Goal: Task Accomplishment & Management: Complete application form

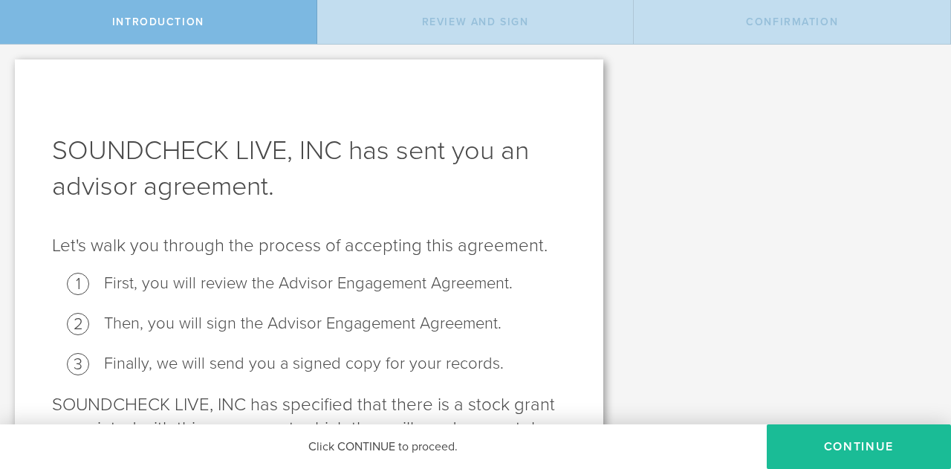
scroll to position [86, 0]
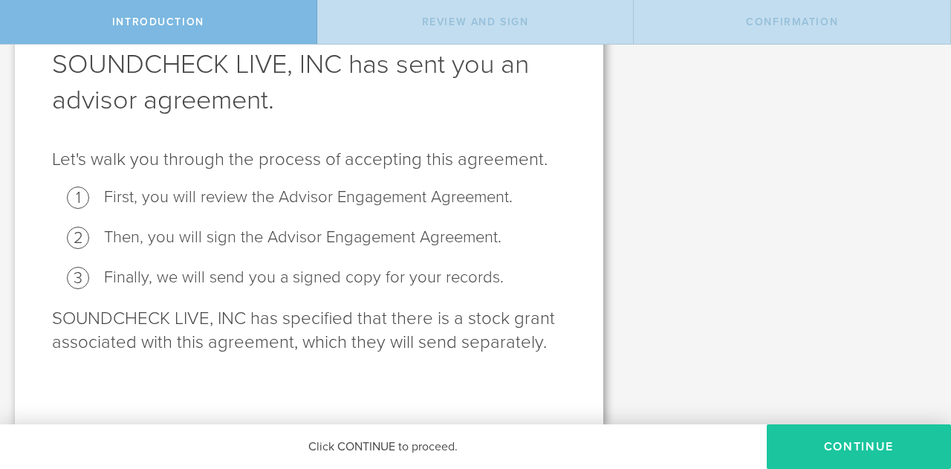
click at [849, 437] on button "Continue" at bounding box center [859, 446] width 184 height 45
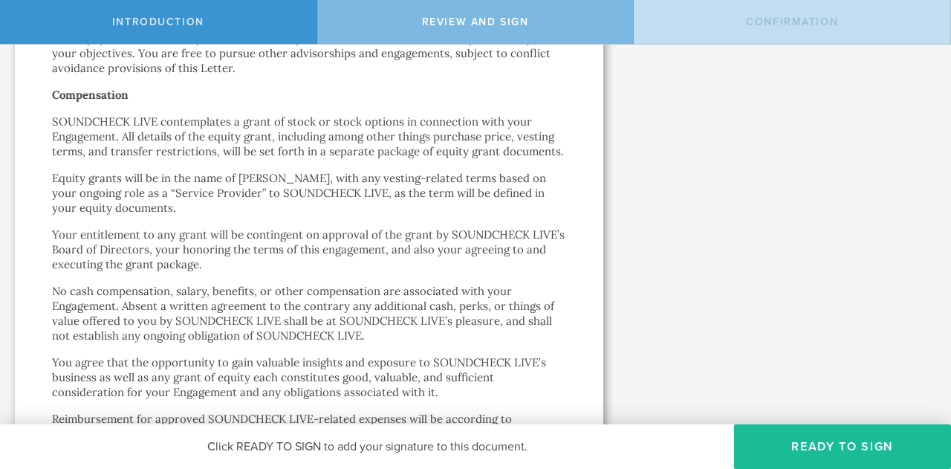
scroll to position [0, 0]
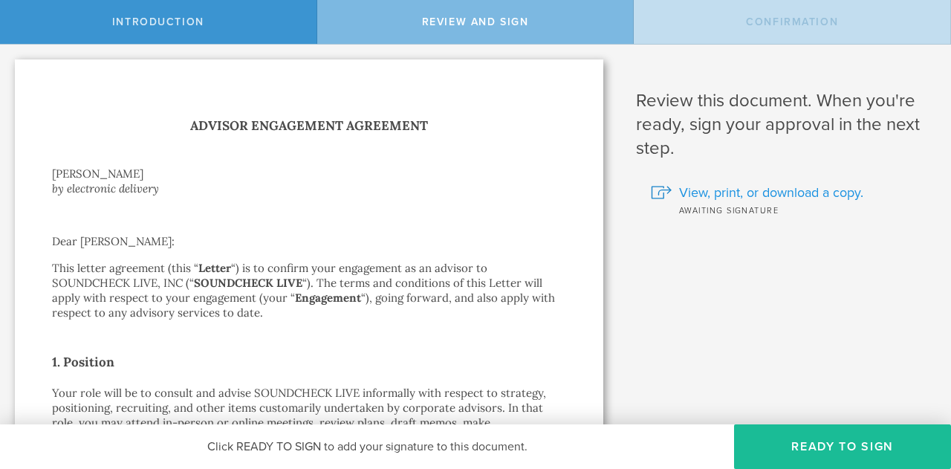
click at [707, 192] on span "View, print, or download a copy." at bounding box center [771, 192] width 184 height 19
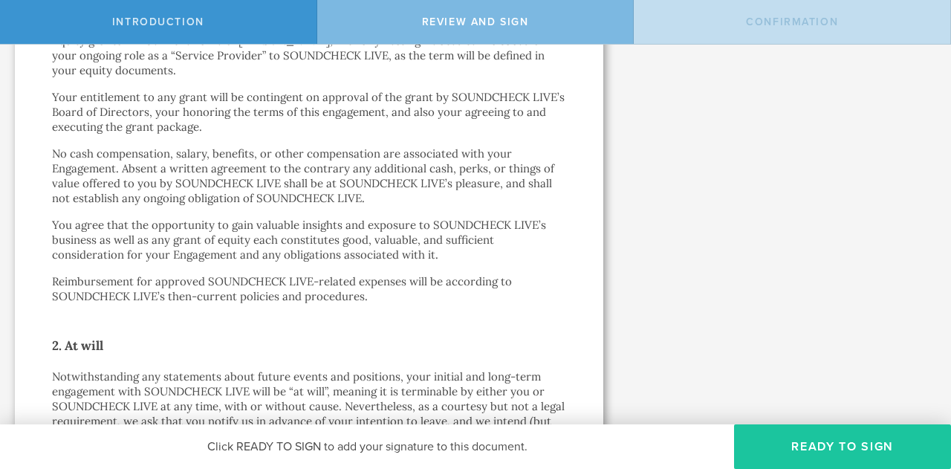
scroll to position [651, 0]
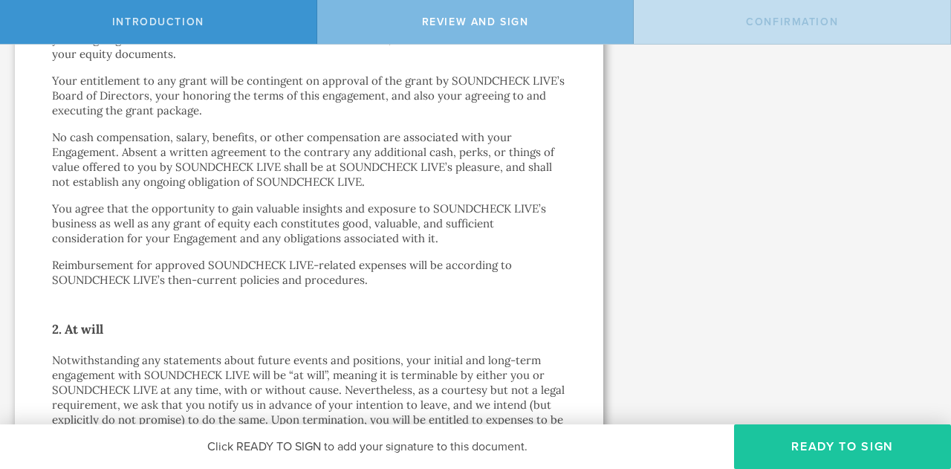
click at [839, 453] on button "Ready to Sign" at bounding box center [842, 446] width 217 height 45
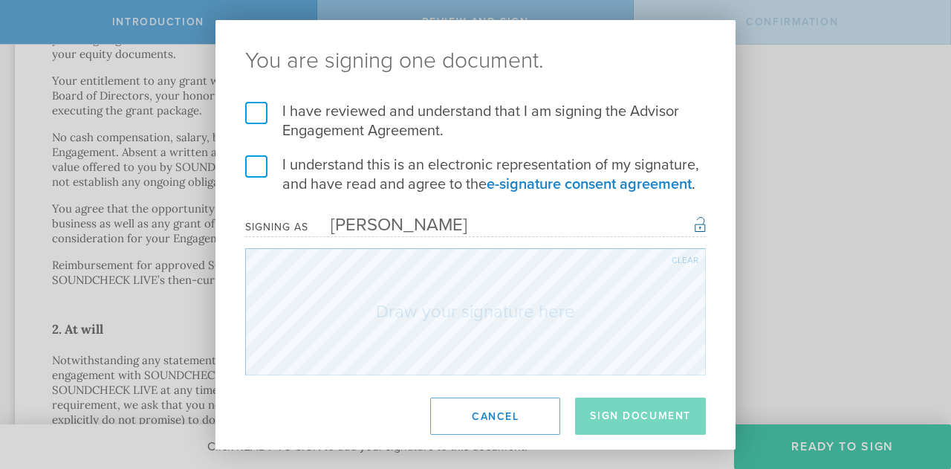
click at [370, 137] on label "I have reviewed and understand that I am signing the Advisor Engagement Agreeme…" at bounding box center [475, 121] width 461 height 39
click at [0, 0] on input "I have reviewed and understand that I am signing the Advisor Engagement Agreeme…" at bounding box center [0, 0] width 0 height 0
click at [379, 182] on label "I understand this is an electronic representation of my signature, and have rea…" at bounding box center [475, 174] width 461 height 39
click at [0, 0] on input "I understand this is an electronic representation of my signature, and have rea…" at bounding box center [0, 0] width 0 height 0
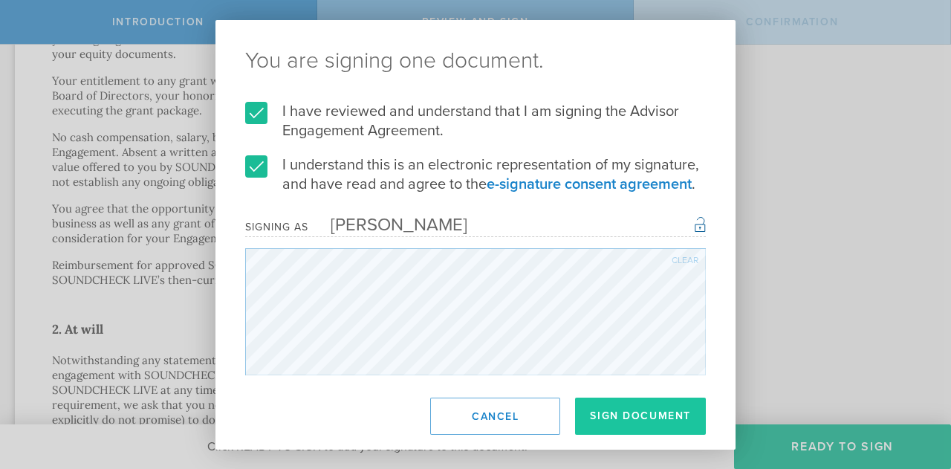
click at [611, 413] on button "Sign Document" at bounding box center [640, 415] width 131 height 37
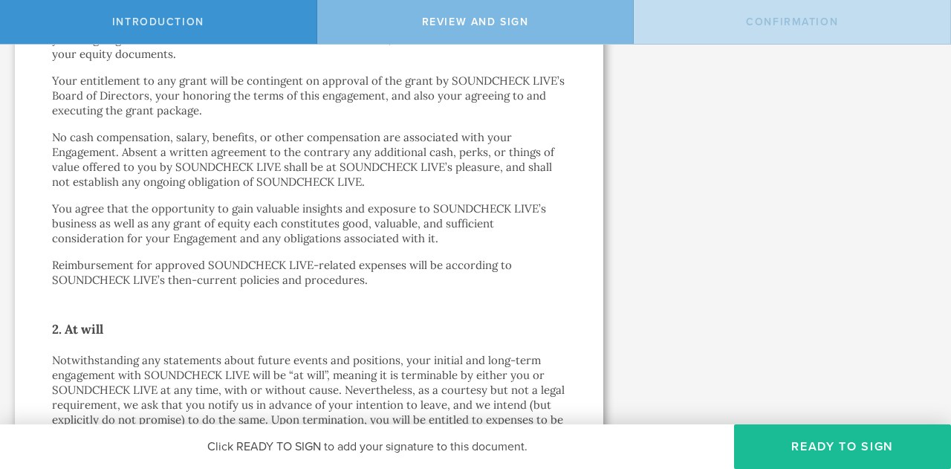
scroll to position [0, 0]
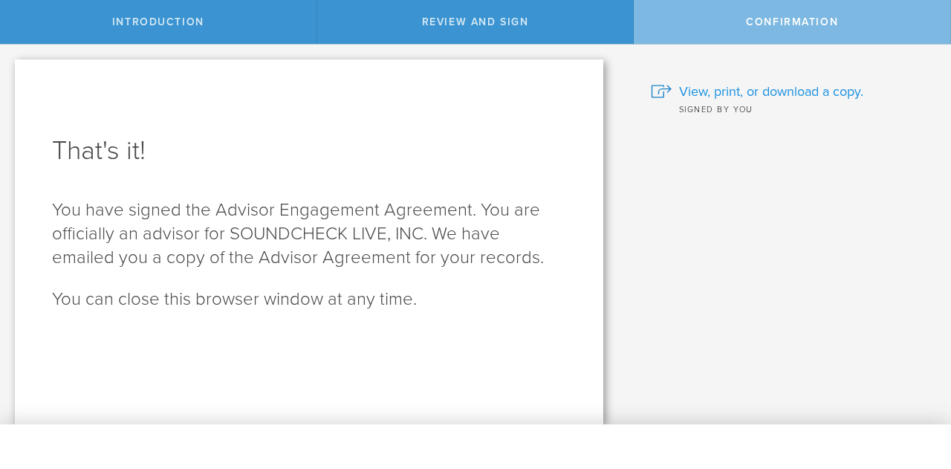
click at [728, 82] on span "View, print, or download a copy." at bounding box center [771, 91] width 184 height 19
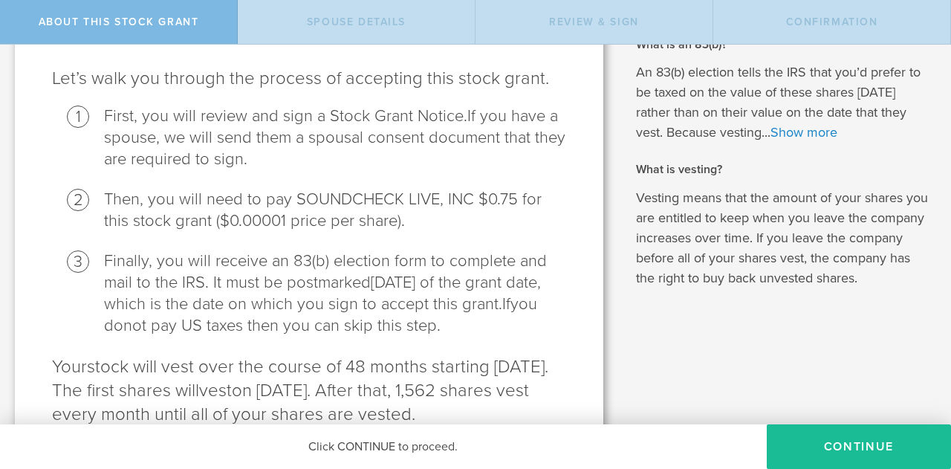
scroll to position [239, 0]
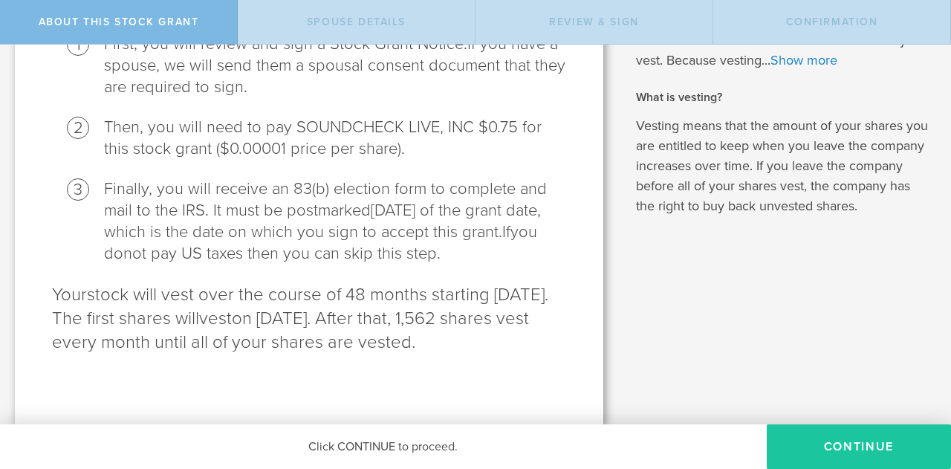
click at [863, 440] on button "CONTINUE" at bounding box center [859, 446] width 184 height 45
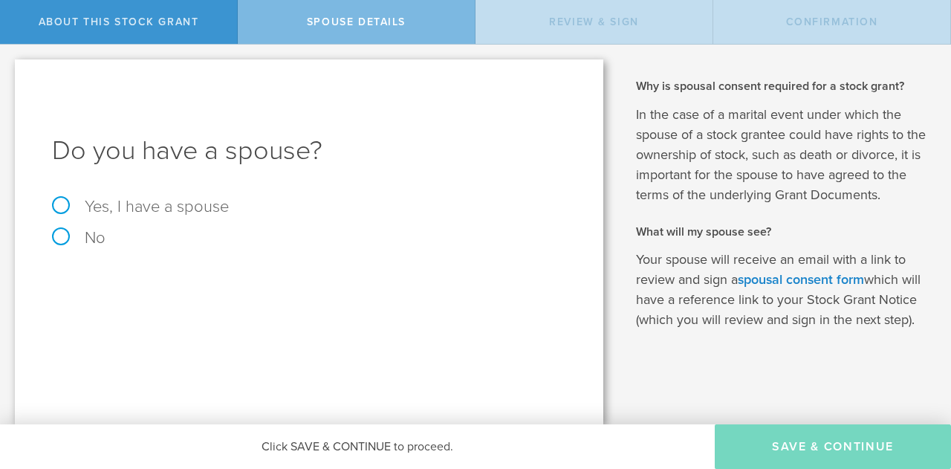
scroll to position [0, 0]
click at [97, 227] on form "Do you have a spouse? Yes, I have a spouse No" at bounding box center [309, 189] width 514 height 113
click at [123, 246] on div "Do you have a spouse? Yes, I have a spouse No" at bounding box center [309, 241] width 588 height 365
click at [97, 241] on label "No" at bounding box center [309, 238] width 514 height 16
click at [10, 68] on input "No" at bounding box center [5, 57] width 10 height 24
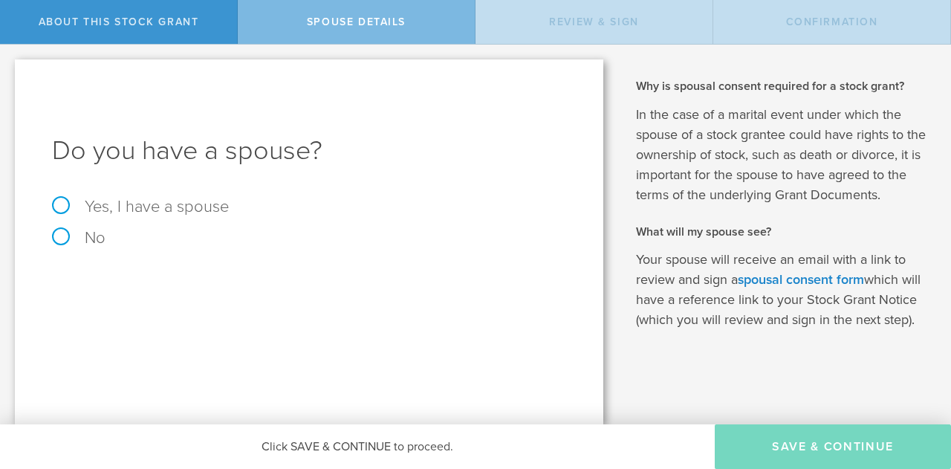
radio input "true"
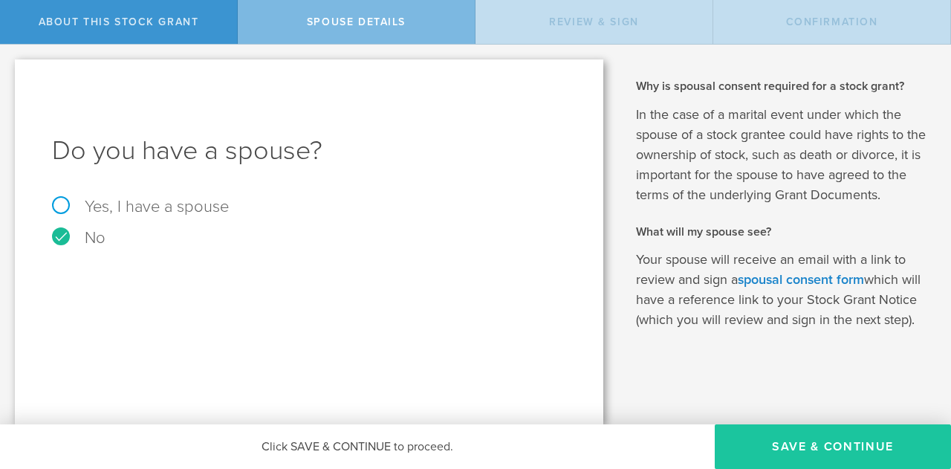
click at [764, 456] on button "Save & Continue" at bounding box center [833, 446] width 236 height 45
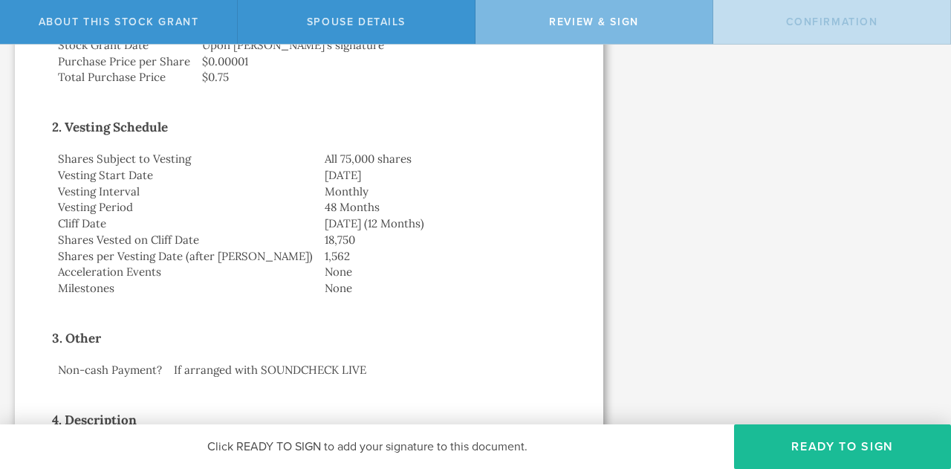
scroll to position [336, 0]
click at [498, 282] on td "None" at bounding box center [442, 287] width 247 height 16
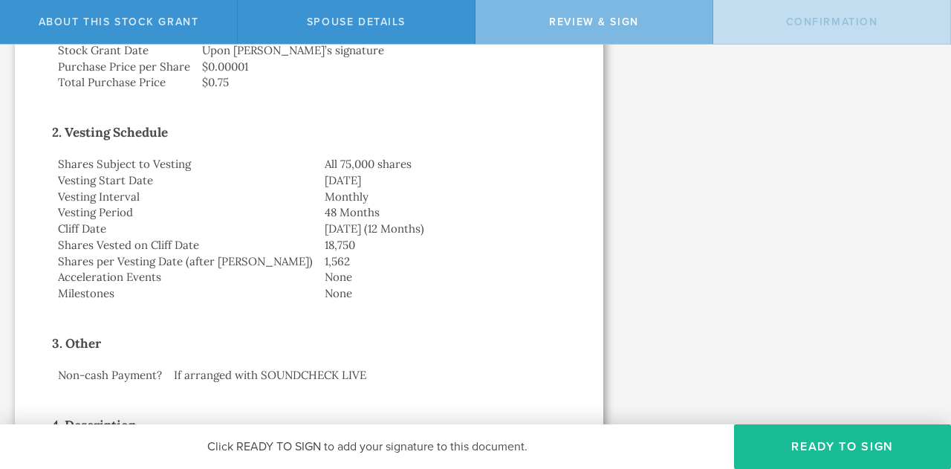
scroll to position [0, 0]
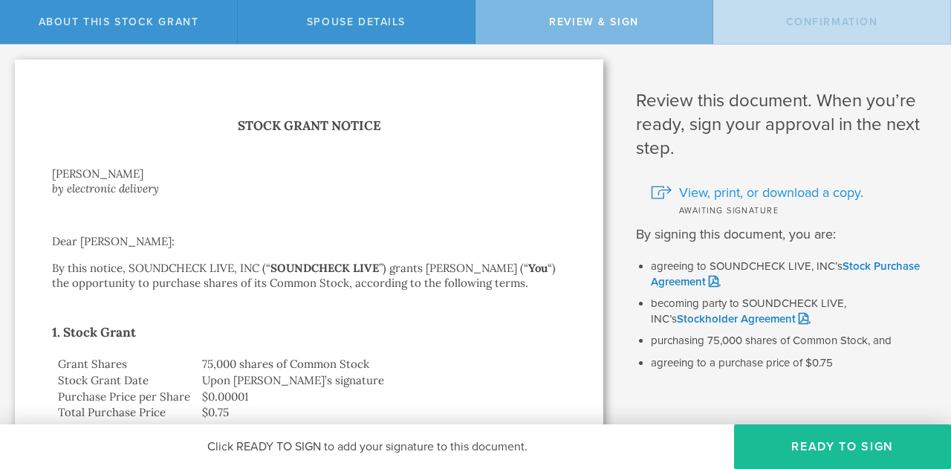
click at [735, 198] on span "View, print, or download a copy." at bounding box center [771, 192] width 184 height 19
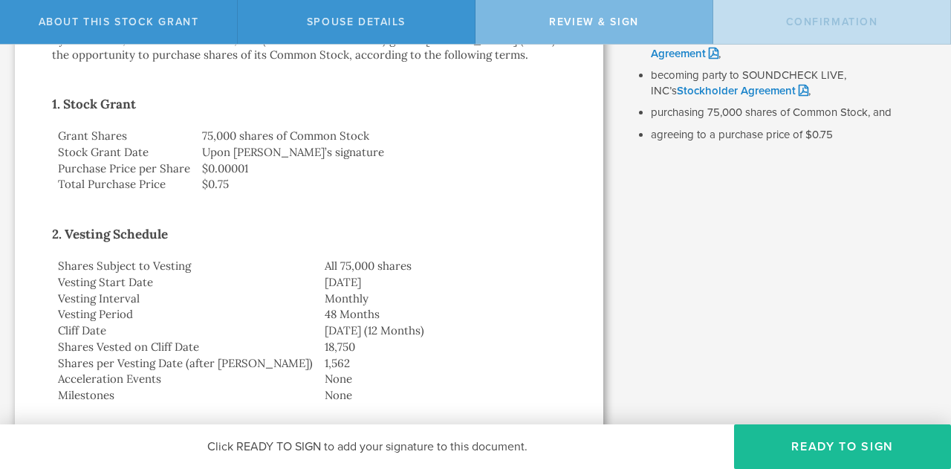
scroll to position [241, 0]
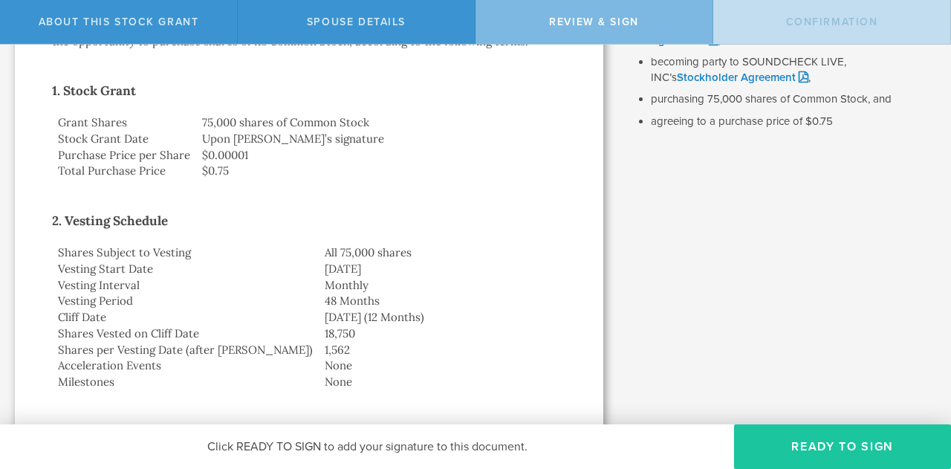
click at [811, 454] on button "Ready to Sign" at bounding box center [842, 446] width 217 height 45
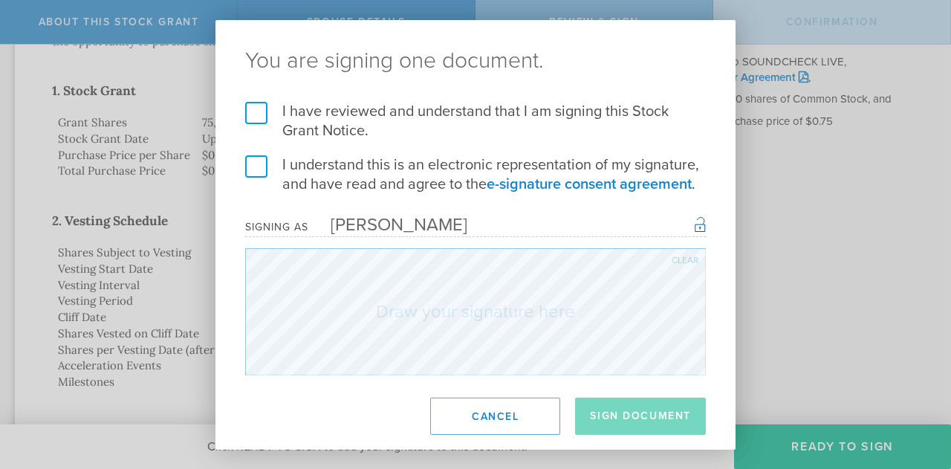
click at [344, 121] on label "I have reviewed and understand that I am signing this Stock Grant Notice." at bounding box center [475, 121] width 461 height 39
click at [0, 0] on input "I have reviewed and understand that I am signing this Stock Grant Notice." at bounding box center [0, 0] width 0 height 0
click at [342, 161] on label "I understand this is an electronic representation of my signature, and have rea…" at bounding box center [475, 174] width 461 height 39
click at [0, 0] on input "I understand this is an electronic representation of my signature, and have rea…" at bounding box center [0, 0] width 0 height 0
click at [695, 259] on div "Clear" at bounding box center [685, 260] width 27 height 9
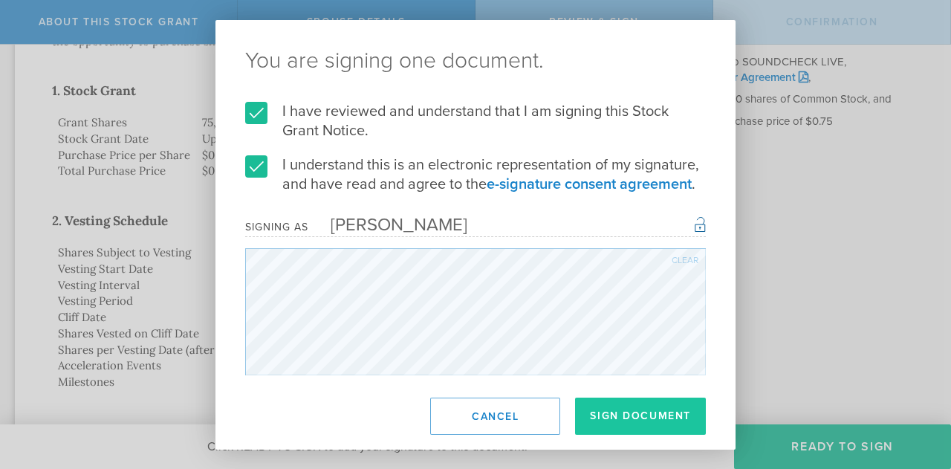
click at [641, 423] on button "Sign Document" at bounding box center [640, 415] width 131 height 37
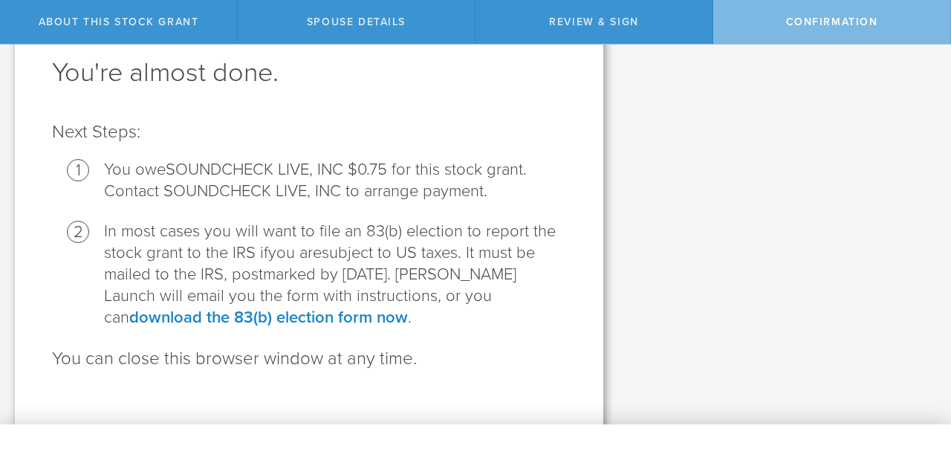
scroll to position [74, 0]
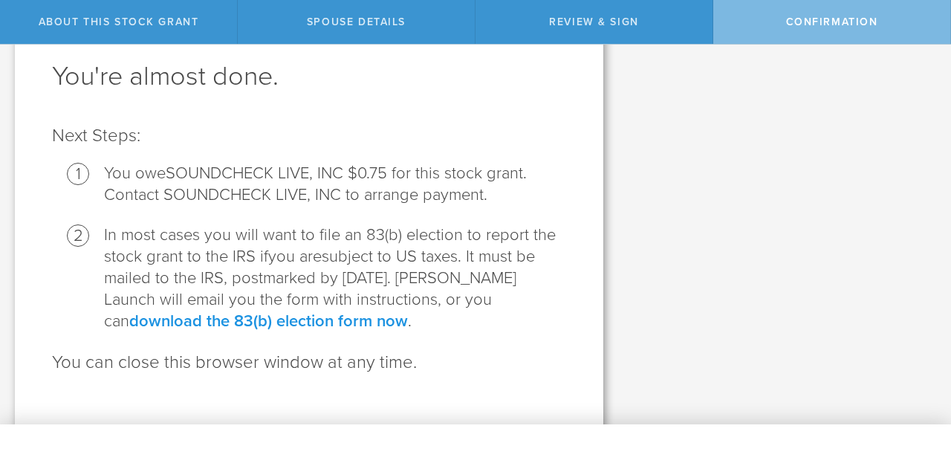
click at [257, 317] on link "download the 83(b) election form now" at bounding box center [268, 320] width 279 height 19
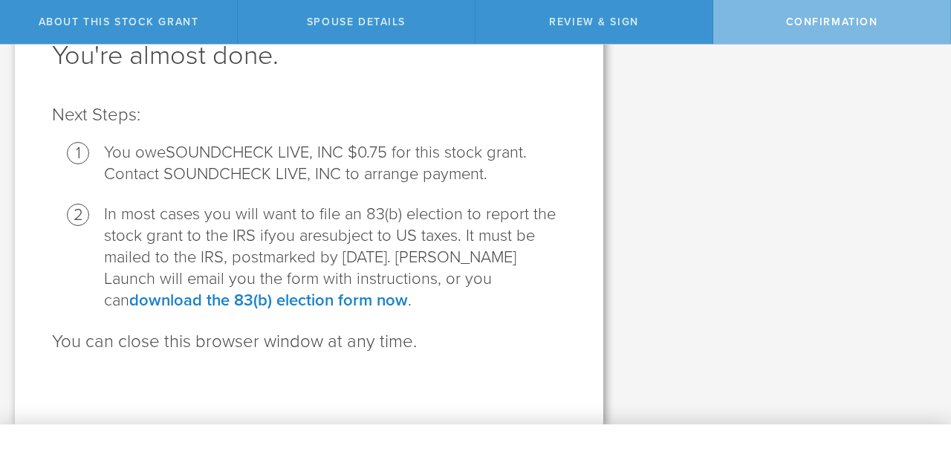
scroll to position [0, 0]
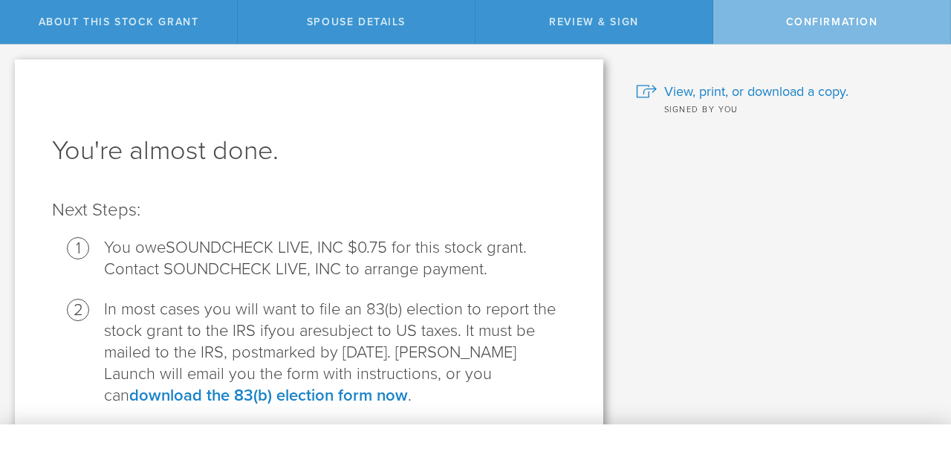
click at [817, 189] on div "Why and when do I have to pay for this stock grant? Following US tax laws and D…" at bounding box center [784, 282] width 333 height 475
click at [716, 91] on span "View, print, or download a copy." at bounding box center [756, 91] width 184 height 19
